Goal: Information Seeking & Learning: Check status

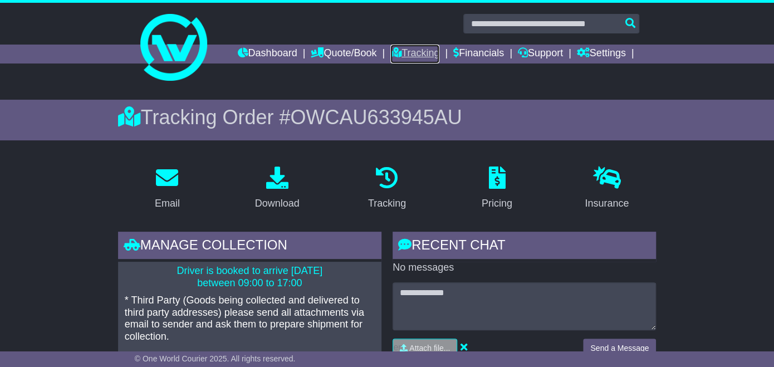
click at [416, 57] on link "Tracking" at bounding box center [414, 54] width 49 height 19
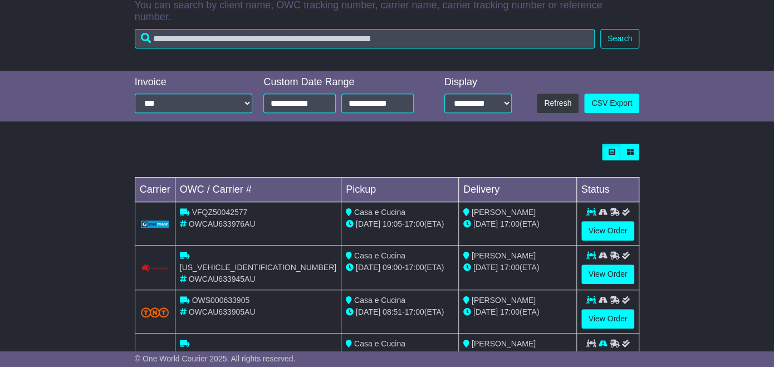
scroll to position [268, 0]
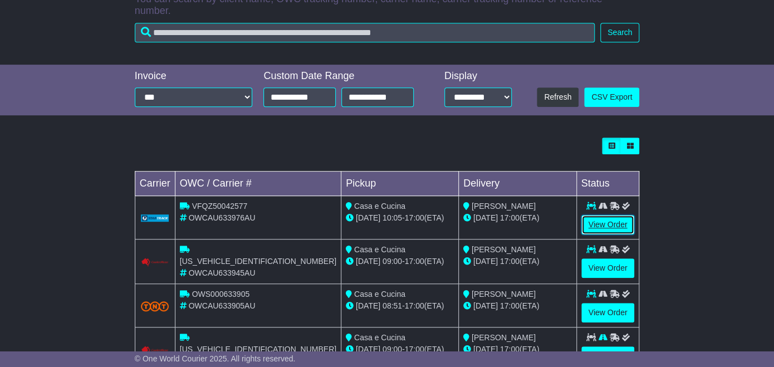
click at [604, 215] on link "View Order" at bounding box center [607, 224] width 53 height 19
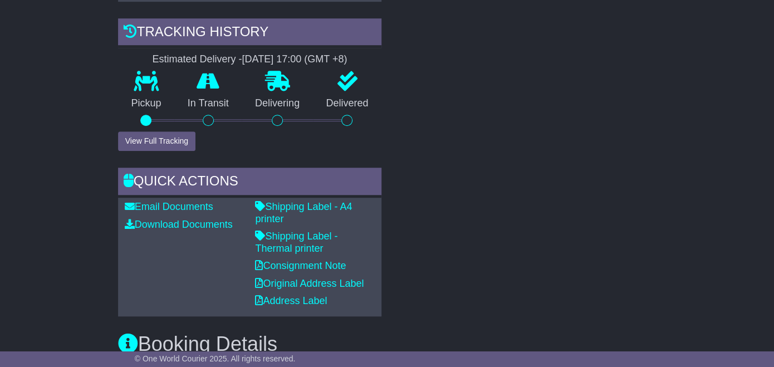
scroll to position [374, 0]
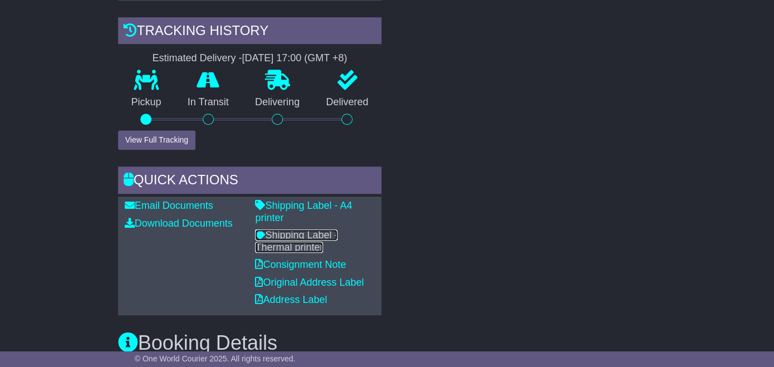
click at [302, 240] on link "Shipping Label - Thermal printer" at bounding box center [296, 240] width 82 height 23
